Goal: Find specific page/section: Find specific page/section

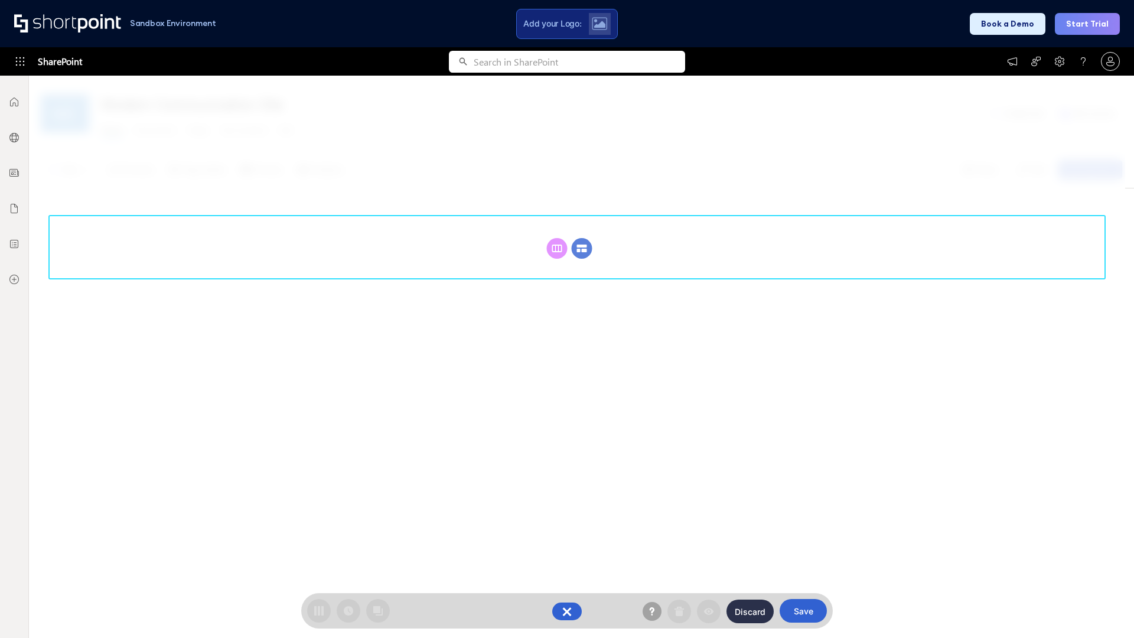
click at [582, 248] on circle at bounding box center [582, 248] width 21 height 21
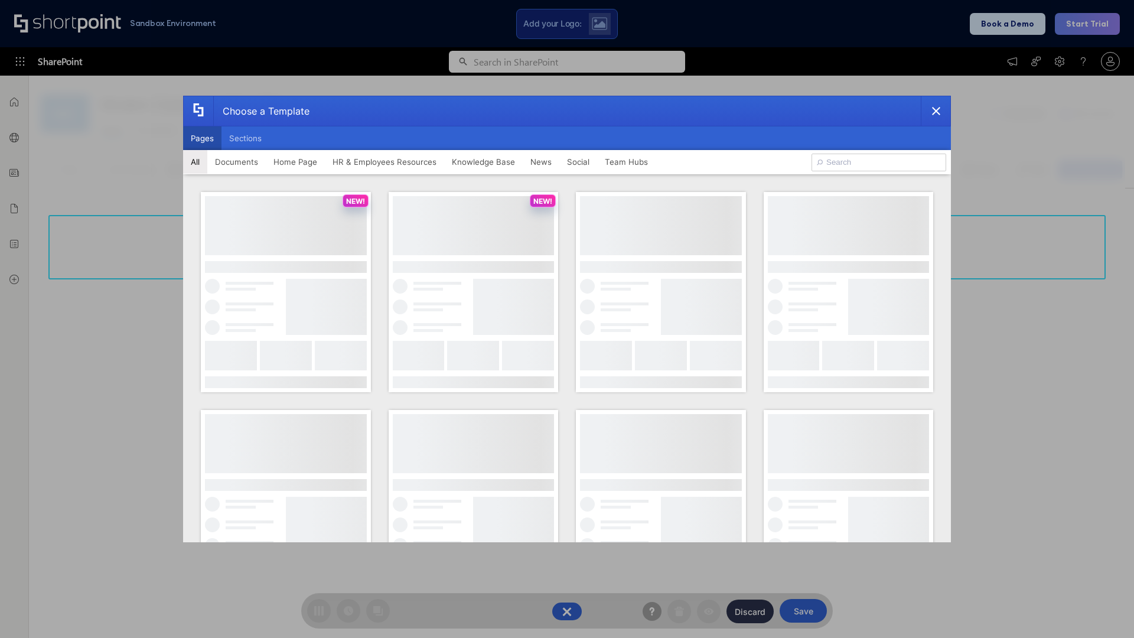
click at [202, 138] on button "Pages" at bounding box center [202, 138] width 38 height 24
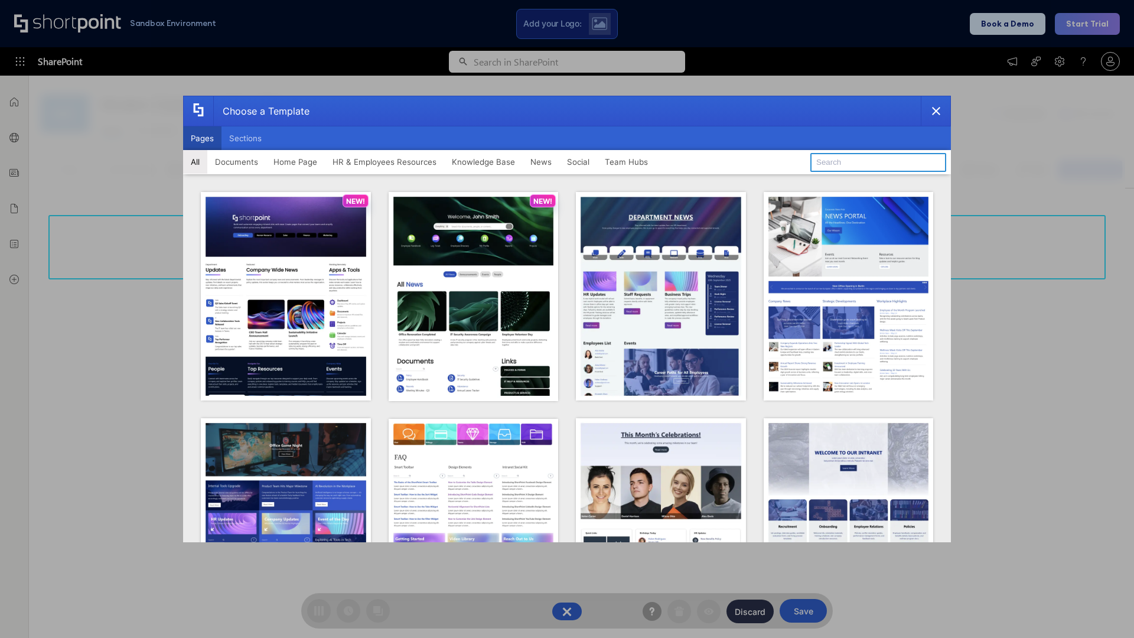
type input "News Portal 2"
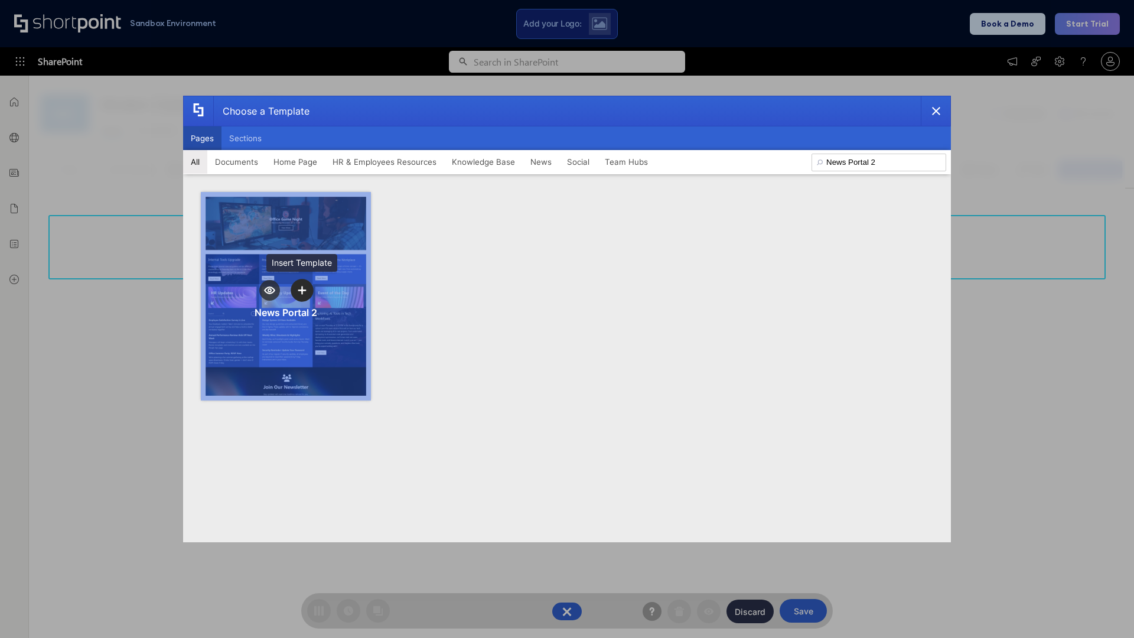
click at [302, 290] on icon "template selector" at bounding box center [302, 290] width 8 height 8
